Goal: Transaction & Acquisition: Purchase product/service

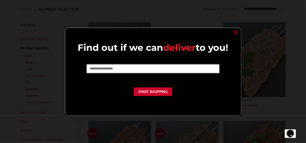
click at [103, 69] on input "text" at bounding box center [153, 69] width 132 height 9
type input "****"
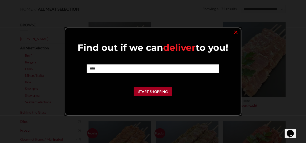
click at [142, 89] on button "Start Shopping" at bounding box center [153, 92] width 38 height 9
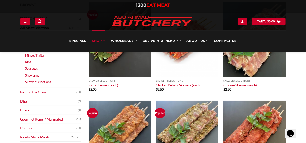
scroll to position [182, 0]
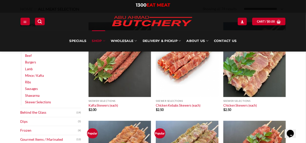
scroll to position [0, 0]
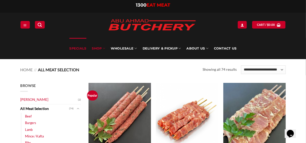
click at [72, 49] on link "Specials" at bounding box center [77, 48] width 17 height 21
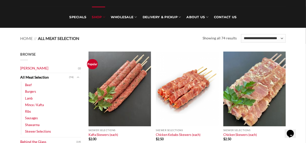
scroll to position [40, 0]
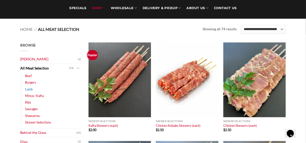
click at [30, 89] on link "Lamb" at bounding box center [29, 89] width 8 height 7
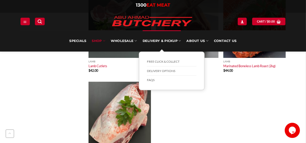
scroll to position [891, 0]
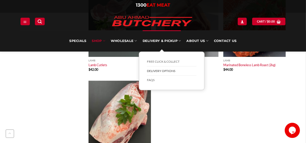
click at [163, 67] on link "Delivery Options" at bounding box center [172, 71] width 50 height 9
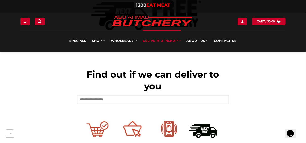
scroll to position [182, 0]
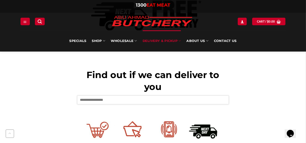
click at [100, 99] on input "text" at bounding box center [153, 100] width 152 height 9
type input "****"
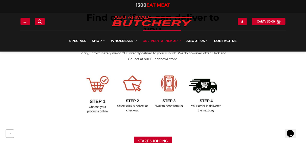
scroll to position [243, 0]
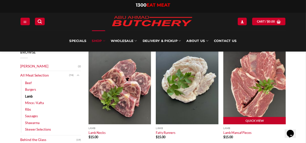
scroll to position [40, 0]
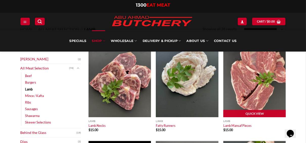
click at [239, 74] on img at bounding box center [254, 80] width 63 height 75
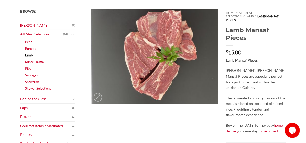
scroll to position [40, 0]
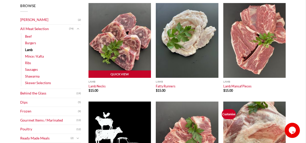
scroll to position [81, 0]
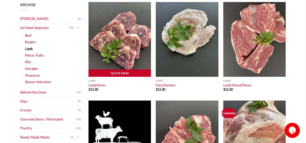
click at [112, 35] on img at bounding box center [120, 39] width 63 height 75
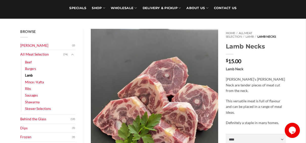
click at [144, 85] on img at bounding box center [155, 114] width 128 height 170
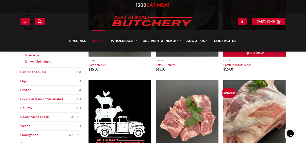
scroll to position [20, 0]
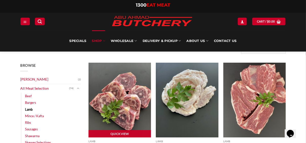
click at [115, 86] on img at bounding box center [120, 100] width 63 height 75
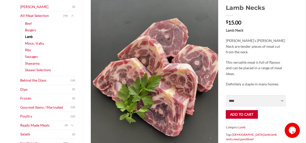
scroll to position [81, 0]
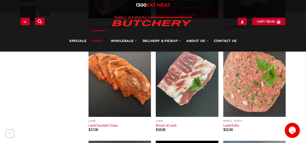
scroll to position [344, 0]
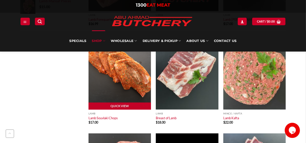
click at [115, 67] on img at bounding box center [120, 72] width 63 height 75
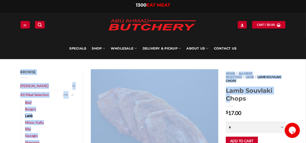
drag, startPoint x: 280, startPoint y: 45, endPoint x: 261, endPoint y: 45, distance: 18.2
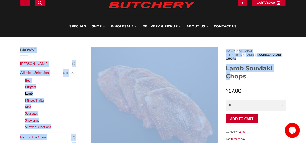
scroll to position [61, 0]
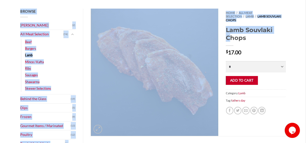
click at [207, 31] on img at bounding box center [155, 73] width 128 height 128
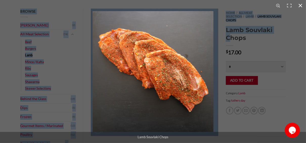
click at [269, 31] on div "Full screen image" at bounding box center [246, 82] width 306 height 143
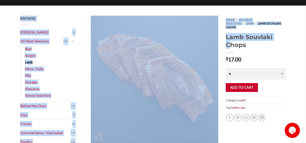
click at [270, 35] on h1 "Lamb Souvlaki Chops" at bounding box center [256, 41] width 60 height 16
click at [227, 28] on div "Home // All Meat Selection // Lamb // Lamb Souvlaki Chops Lamb Souvlaki Chops $…" at bounding box center [256, 80] width 68 height 128
drag, startPoint x: 273, startPoint y: 33, endPoint x: 273, endPoint y: 39, distance: 5.8
click at [273, 33] on h1 "Lamb Souvlaki Chops" at bounding box center [256, 41] width 60 height 16
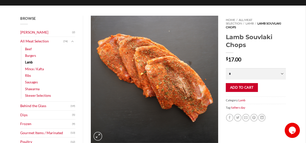
click at [267, 51] on div "Home // All Meat Selection // Lamb // Lamb Souvlaki Chops Lamb Souvlaki Chops $…" at bounding box center [256, 80] width 68 height 128
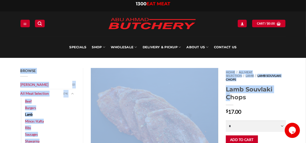
scroll to position [0, 0]
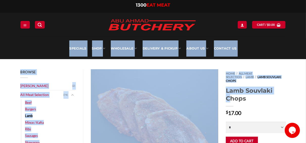
drag, startPoint x: 275, startPoint y: 34, endPoint x: 256, endPoint y: 35, distance: 19.0
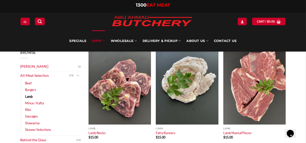
scroll to position [40, 0]
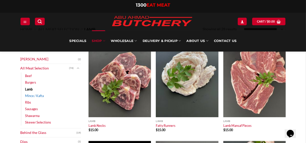
click at [39, 95] on link "Mince / Kafta" at bounding box center [34, 96] width 19 height 7
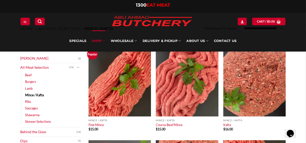
scroll to position [40, 0]
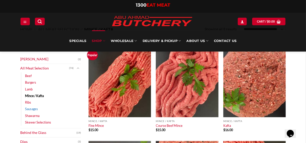
click at [28, 111] on link "Sausages" at bounding box center [31, 109] width 13 height 7
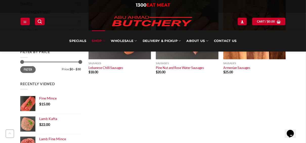
scroll to position [223, 0]
